Goal: Transaction & Acquisition: Purchase product/service

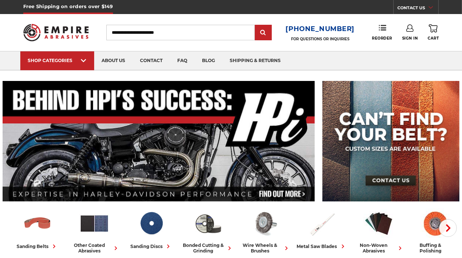
type input "**********"
click at [417, 33] on link "Sign In" at bounding box center [410, 32] width 16 height 16
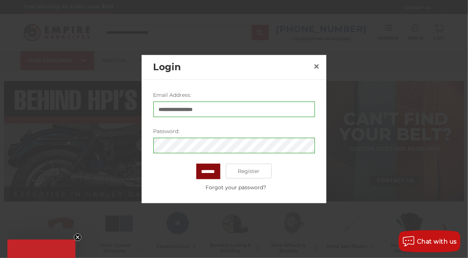
click at [209, 167] on input "*******" at bounding box center [208, 172] width 24 height 16
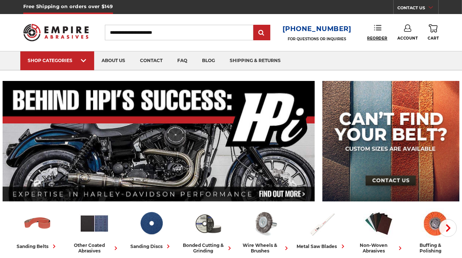
click at [381, 36] on span "Reorder" at bounding box center [377, 38] width 20 height 5
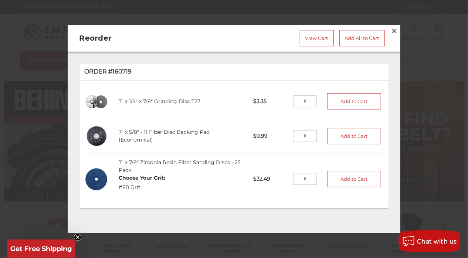
click at [297, 97] on input "tel" at bounding box center [305, 102] width 24 height 12
click at [302, 100] on input "tel" at bounding box center [305, 102] width 24 height 12
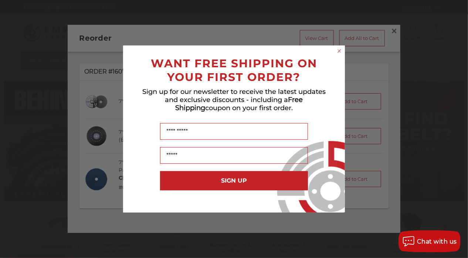
type input "**"
click at [339, 55] on form "WANT FREE SHIPPING ON YOUR FIRST ORDER? Sign up for our newsletter to receive t…" at bounding box center [234, 128] width 222 height 167
click at [339, 54] on circle "Close dialog" at bounding box center [339, 51] width 7 height 7
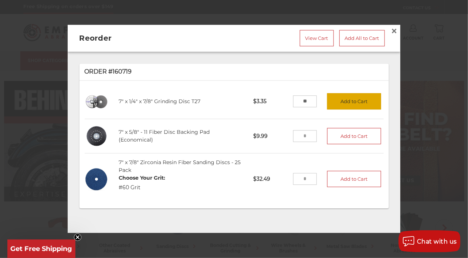
click at [331, 102] on button "Add to Cart" at bounding box center [354, 101] width 54 height 16
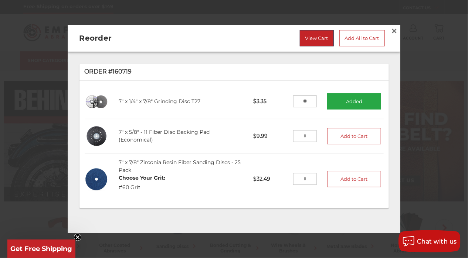
click at [300, 35] on link "View Cart" at bounding box center [317, 38] width 34 height 16
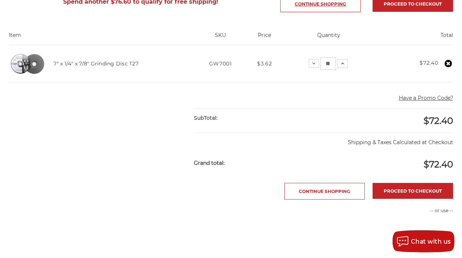
scroll to position [148, 0]
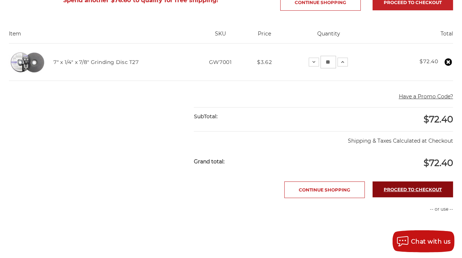
click at [373, 190] on link "Proceed to checkout" at bounding box center [413, 189] width 81 height 16
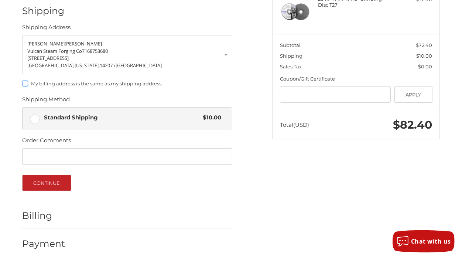
scroll to position [124, 0]
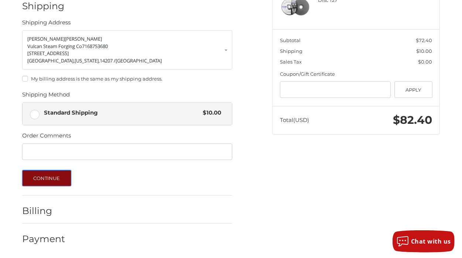
click at [41, 177] on button "Continue" at bounding box center [46, 178] width 49 height 16
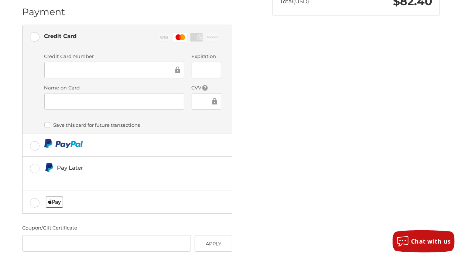
scroll to position [258, 0]
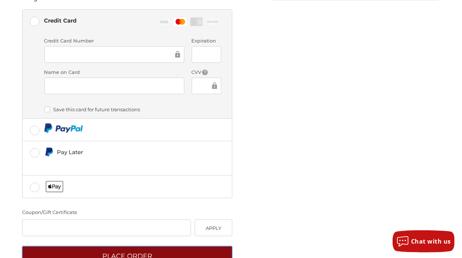
click at [85, 247] on button "Place Order" at bounding box center [127, 256] width 210 height 20
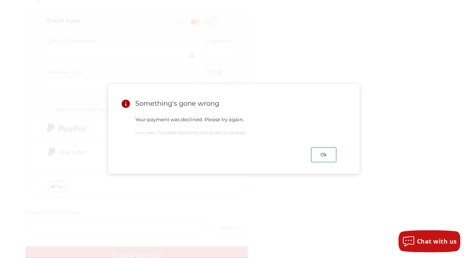
click at [314, 161] on button "Ok" at bounding box center [323, 154] width 25 height 14
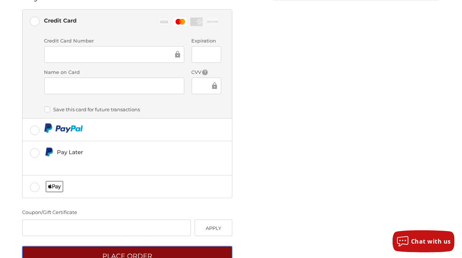
click at [150, 246] on button "Place Order" at bounding box center [127, 256] width 210 height 20
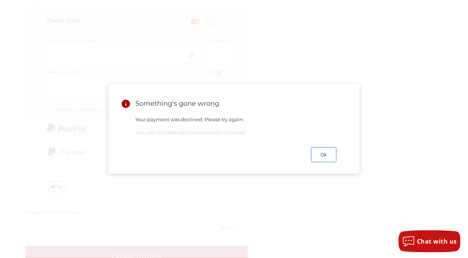
click at [324, 155] on button "Ok" at bounding box center [323, 154] width 25 height 14
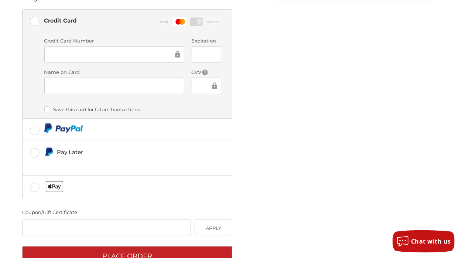
click at [216, 78] on div at bounding box center [207, 86] width 30 height 17
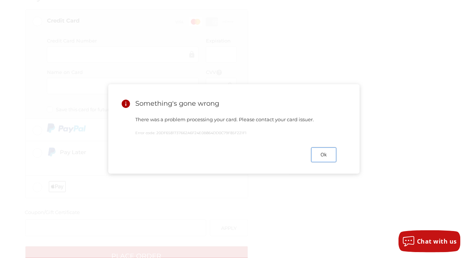
click at [327, 154] on button "Ok" at bounding box center [323, 154] width 25 height 14
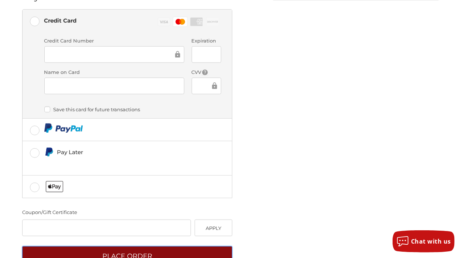
click at [176, 247] on button "Place Order" at bounding box center [127, 256] width 210 height 20
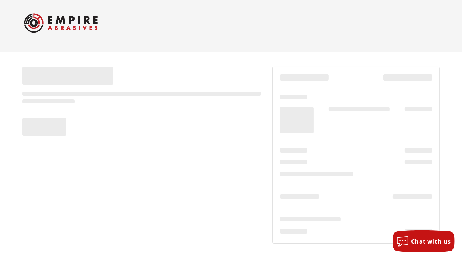
scroll to position [6, 0]
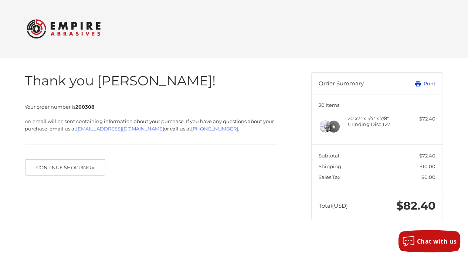
click at [429, 85] on link "Print" at bounding box center [417, 83] width 37 height 7
